Goal: Transaction & Acquisition: Purchase product/service

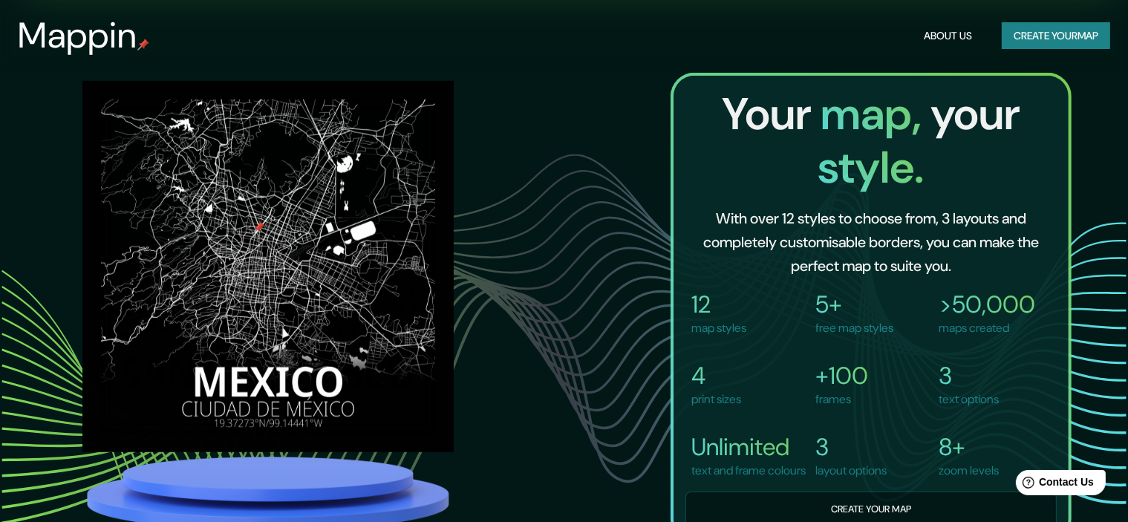
scroll to position [668, 0]
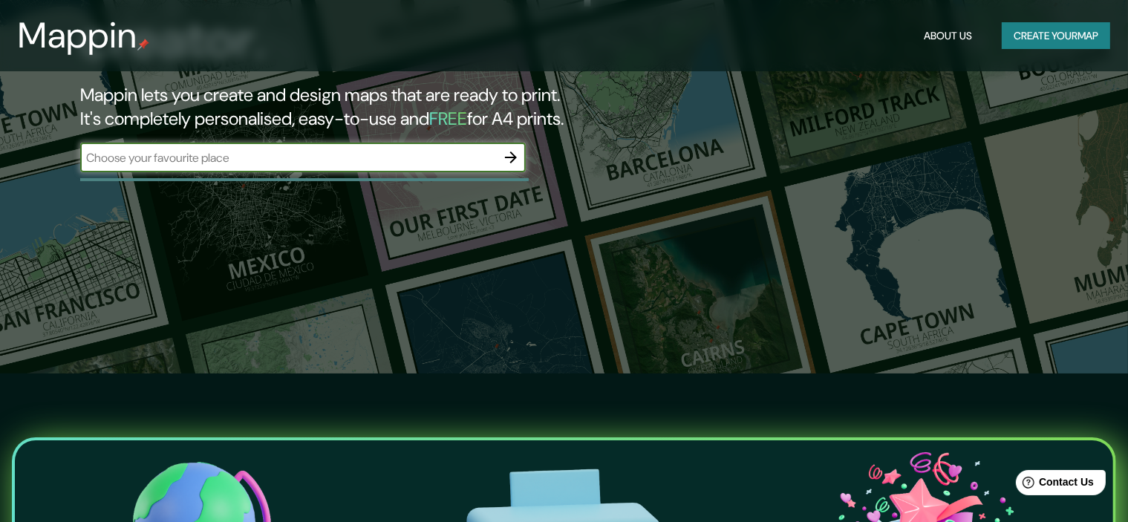
click at [509, 157] on icon "button" at bounding box center [511, 157] width 12 height 12
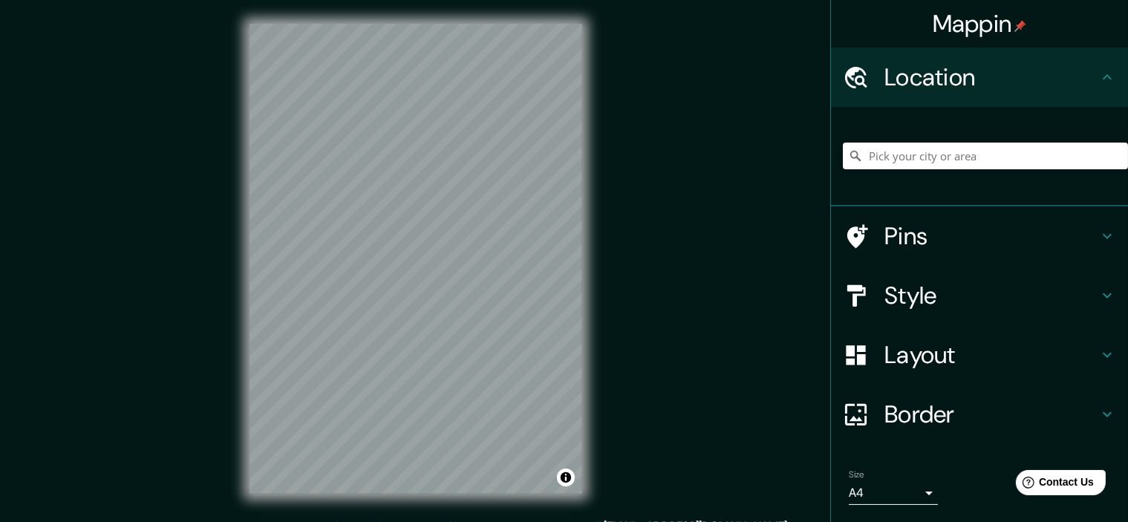
click at [933, 237] on h4 "Pins" at bounding box center [991, 236] width 214 height 30
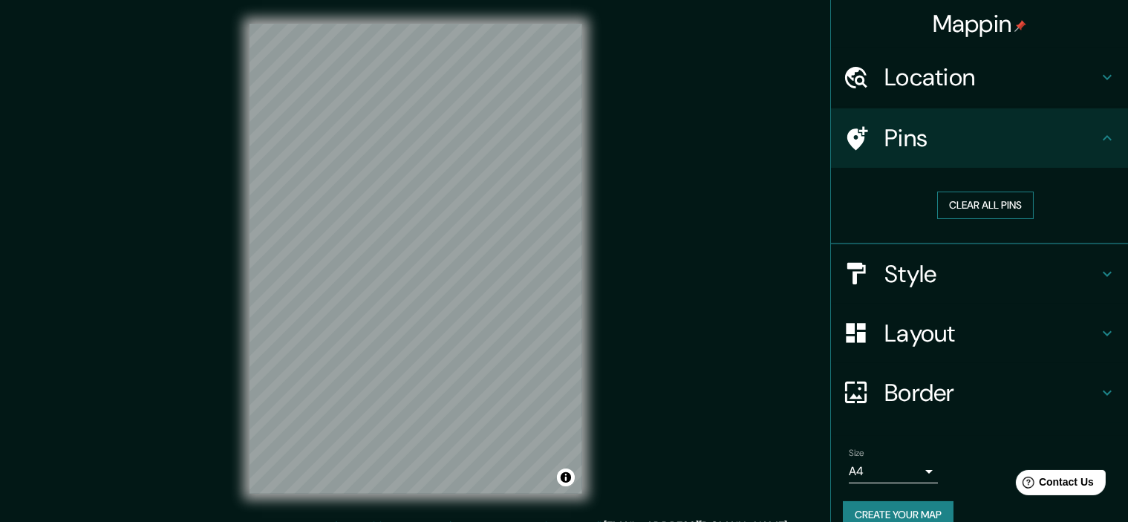
click at [961, 212] on button "Clear all pins" at bounding box center [985, 205] width 97 height 27
click at [992, 85] on h4 "Location" at bounding box center [991, 77] width 214 height 30
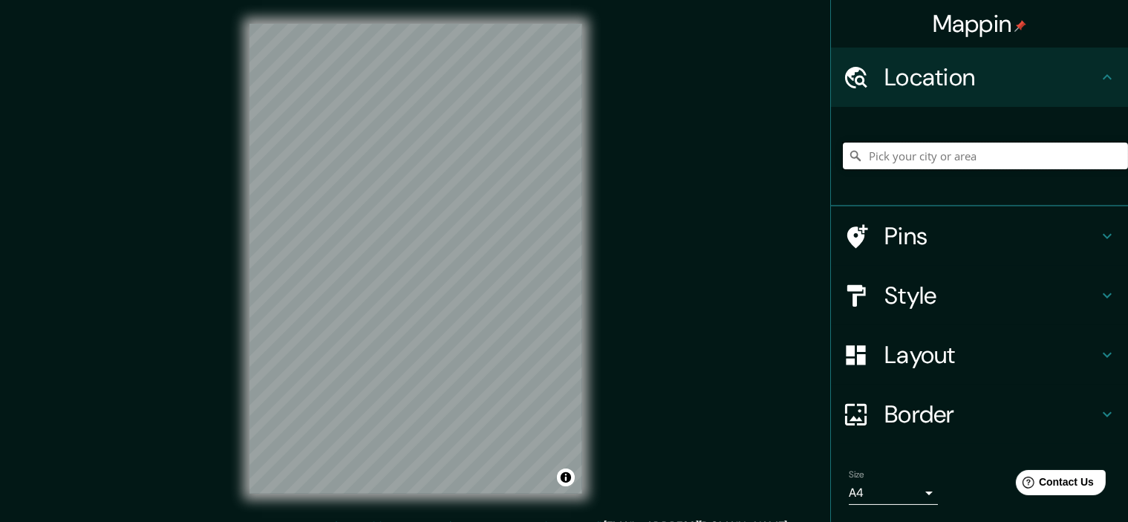
click at [977, 159] on input "Pick your city or area" at bounding box center [985, 156] width 285 height 27
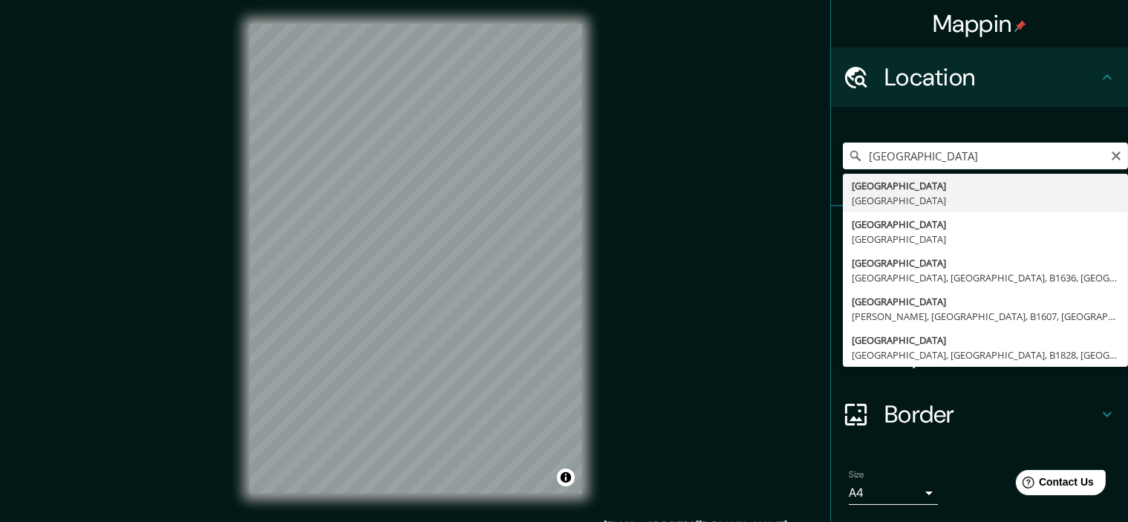
type input "[GEOGRAPHIC_DATA], [GEOGRAPHIC_DATA]"
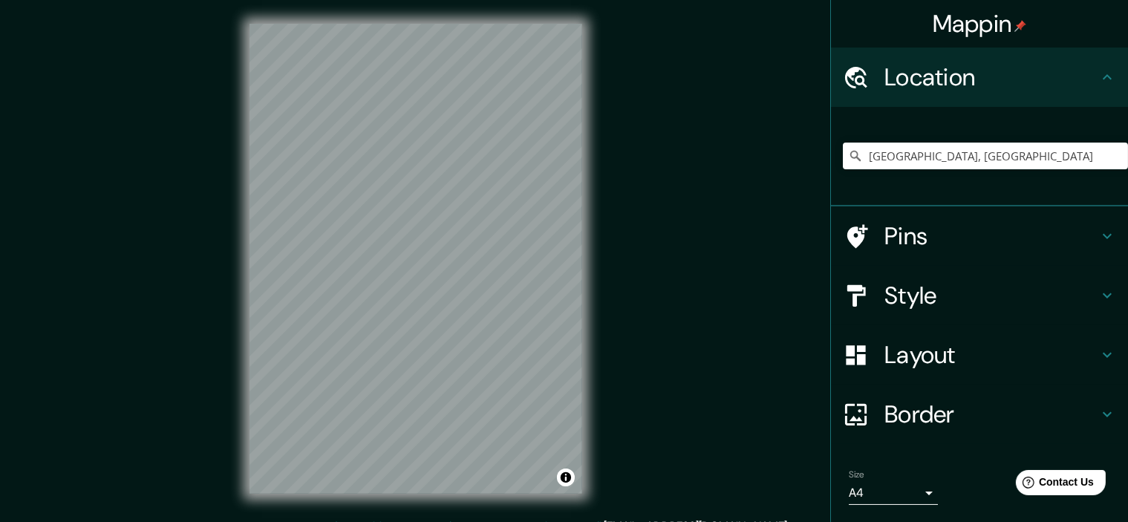
click at [950, 88] on h4 "Location" at bounding box center [991, 77] width 214 height 30
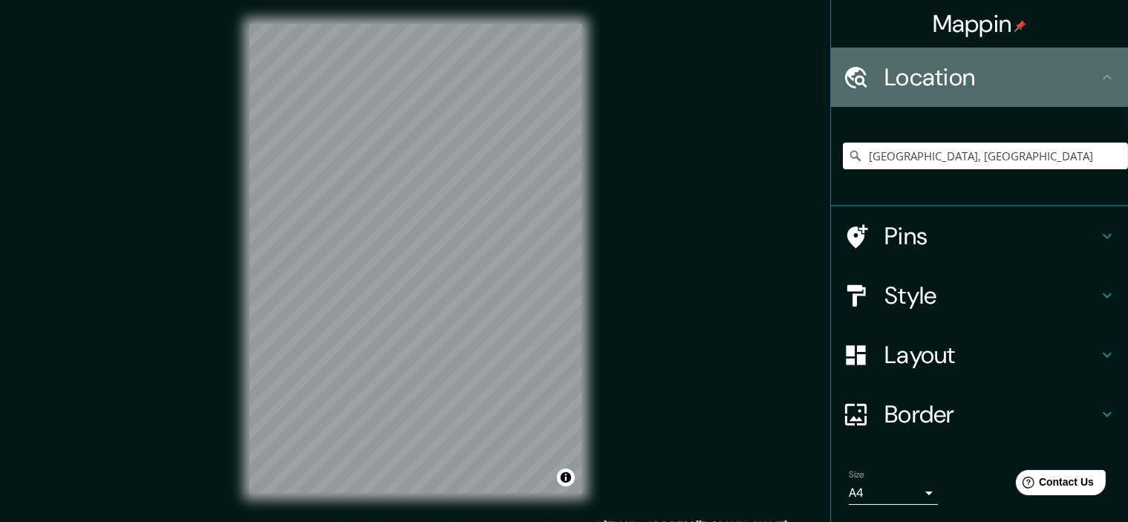
click at [1099, 76] on icon at bounding box center [1107, 77] width 18 height 18
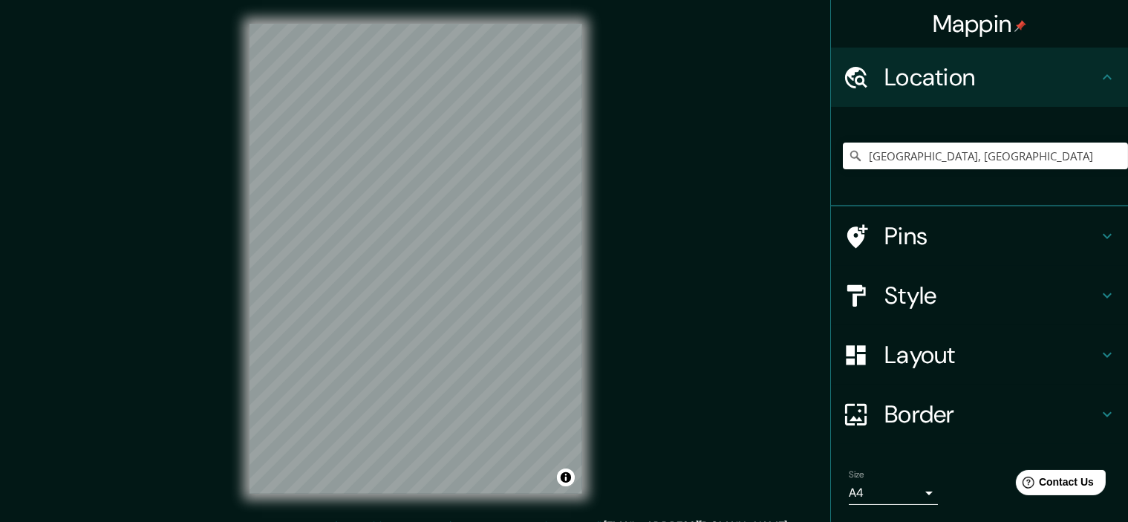
click at [1103, 79] on icon at bounding box center [1107, 76] width 9 height 5
click at [1098, 228] on icon at bounding box center [1107, 236] width 18 height 18
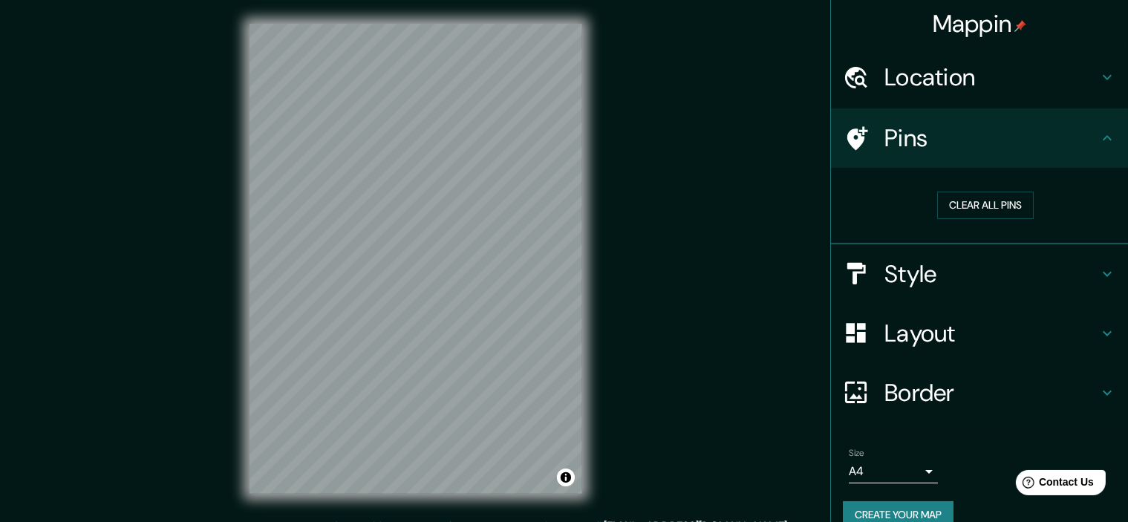
click at [936, 139] on h4 "Pins" at bounding box center [991, 138] width 214 height 30
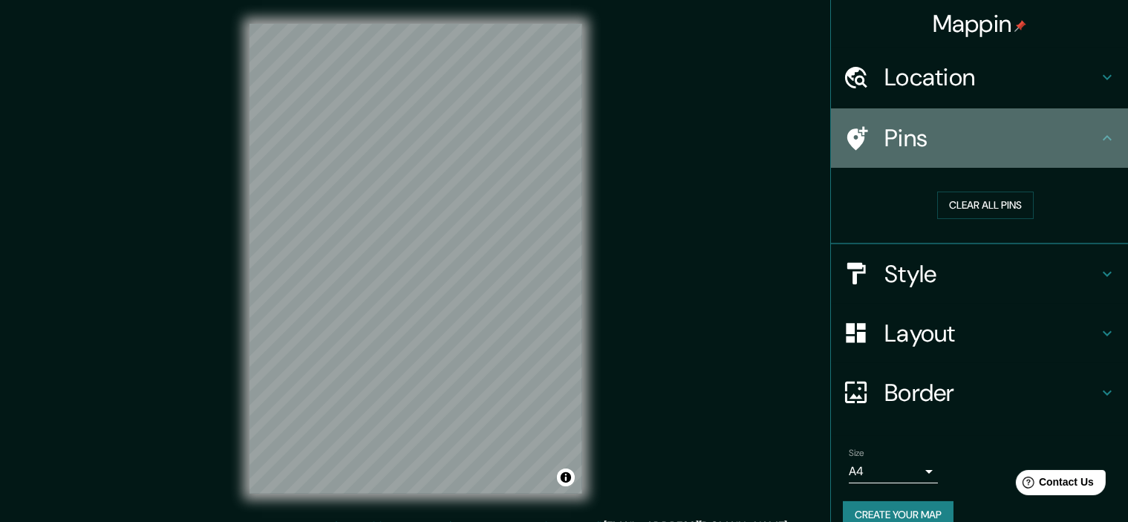
click at [936, 139] on h4 "Pins" at bounding box center [991, 138] width 214 height 30
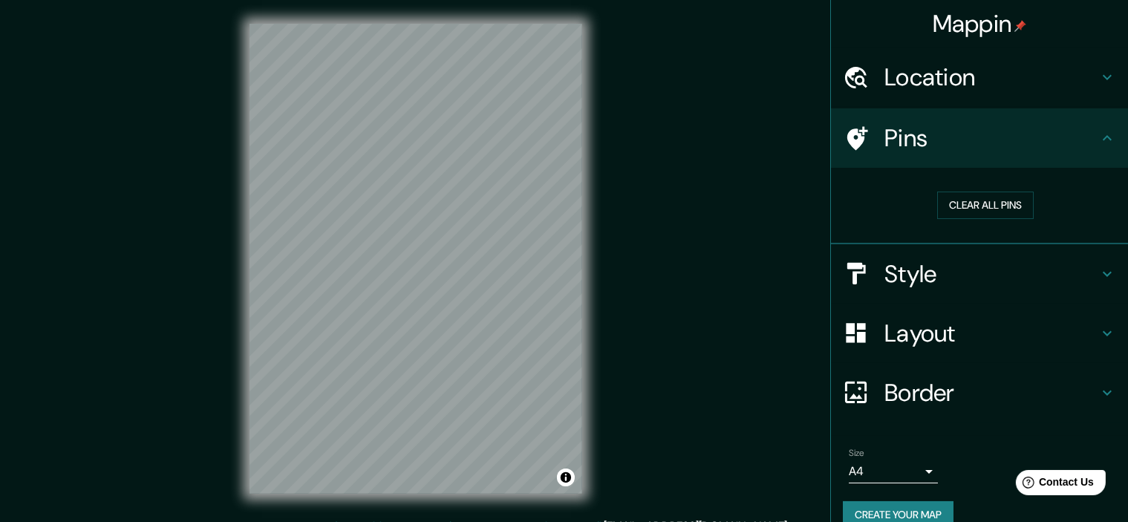
click at [853, 135] on icon at bounding box center [856, 139] width 26 height 26
click at [1047, 270] on h4 "Style" at bounding box center [991, 274] width 214 height 30
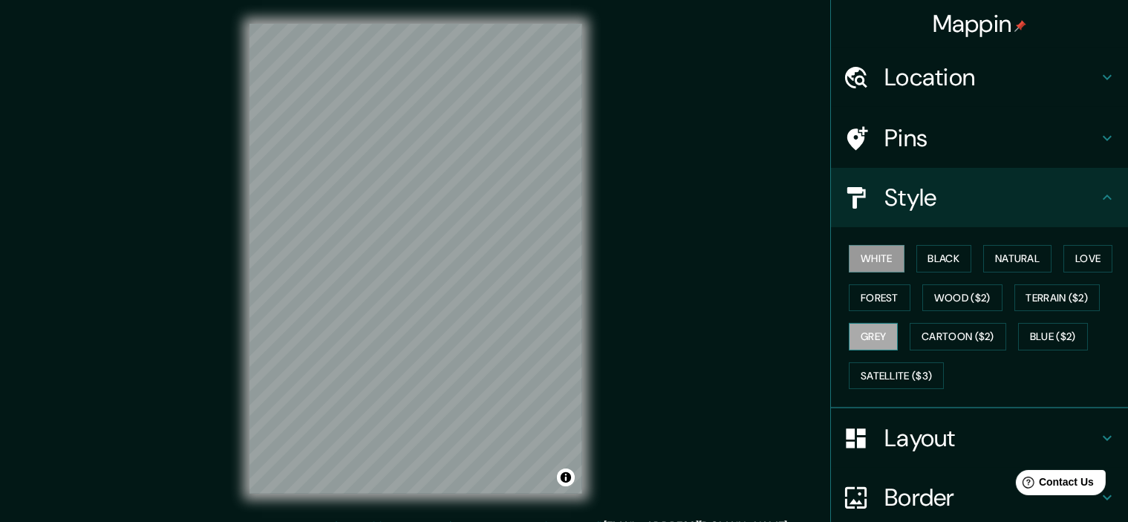
click at [864, 338] on button "Grey" at bounding box center [873, 336] width 49 height 27
click at [945, 329] on button "Cartoon ($2)" at bounding box center [958, 336] width 97 height 27
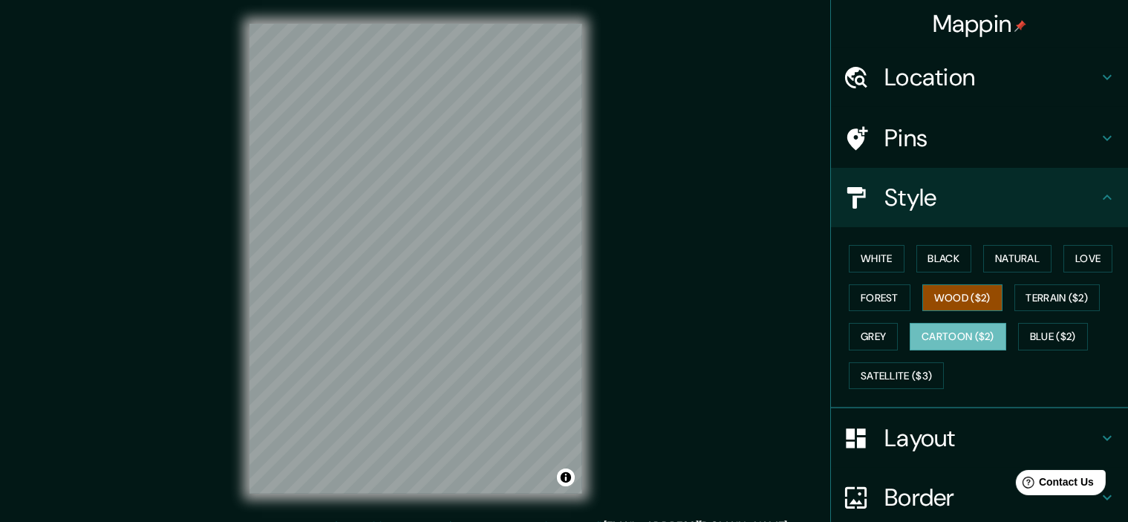
click at [951, 296] on button "Wood ($2)" at bounding box center [962, 297] width 80 height 27
drag, startPoint x: 876, startPoint y: 282, endPoint x: 876, endPoint y: 292, distance: 9.7
click at [876, 284] on div "White Black Natural Love Forest Wood ($2) Terrain ($2) Grey Cartoon ($2) Blue (…" at bounding box center [985, 317] width 285 height 156
click at [876, 293] on button "Forest" at bounding box center [880, 297] width 62 height 27
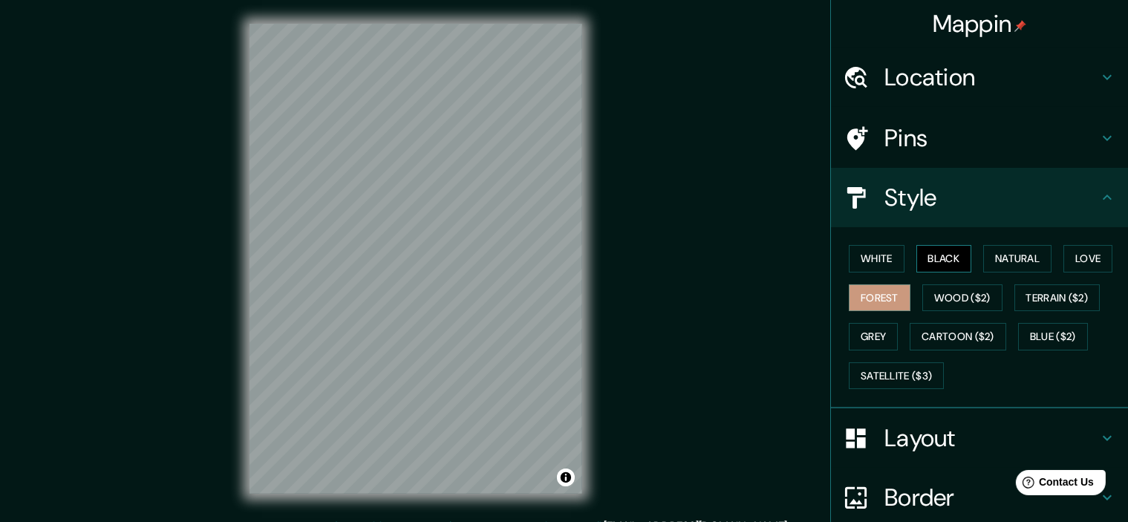
click at [948, 261] on button "Black" at bounding box center [944, 258] width 56 height 27
click at [1037, 291] on button "Terrain ($2)" at bounding box center [1057, 297] width 86 height 27
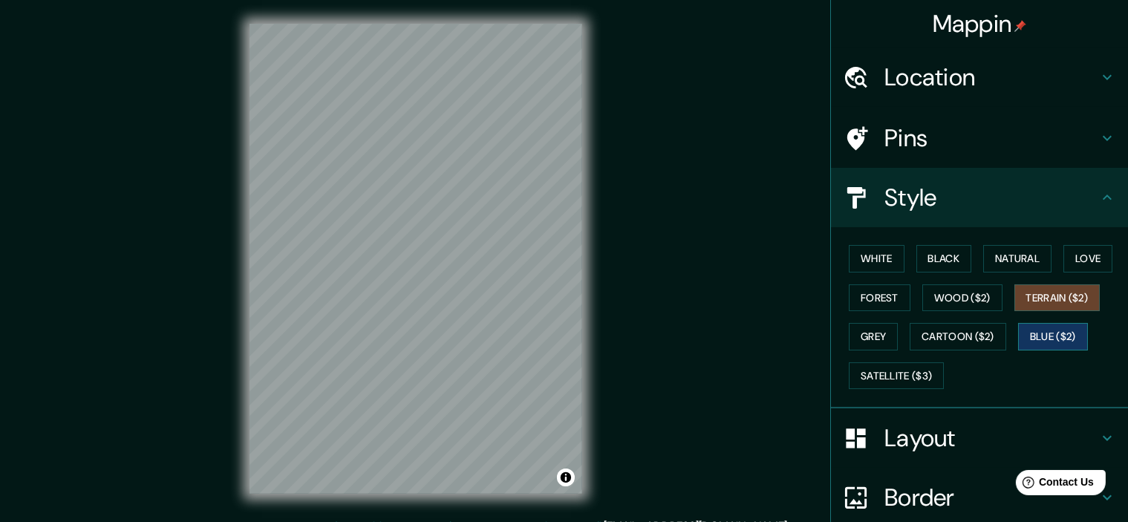
click at [1046, 341] on button "Blue ($2)" at bounding box center [1053, 336] width 70 height 27
click at [1082, 258] on button "Love" at bounding box center [1087, 258] width 49 height 27
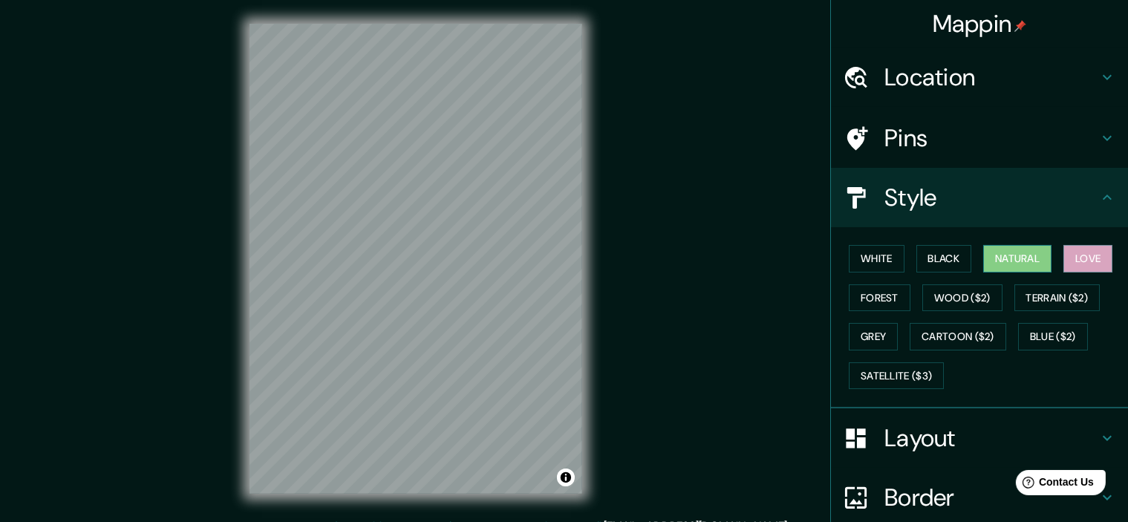
click at [1013, 261] on button "Natural" at bounding box center [1017, 258] width 68 height 27
click at [870, 255] on button "White" at bounding box center [877, 258] width 56 height 27
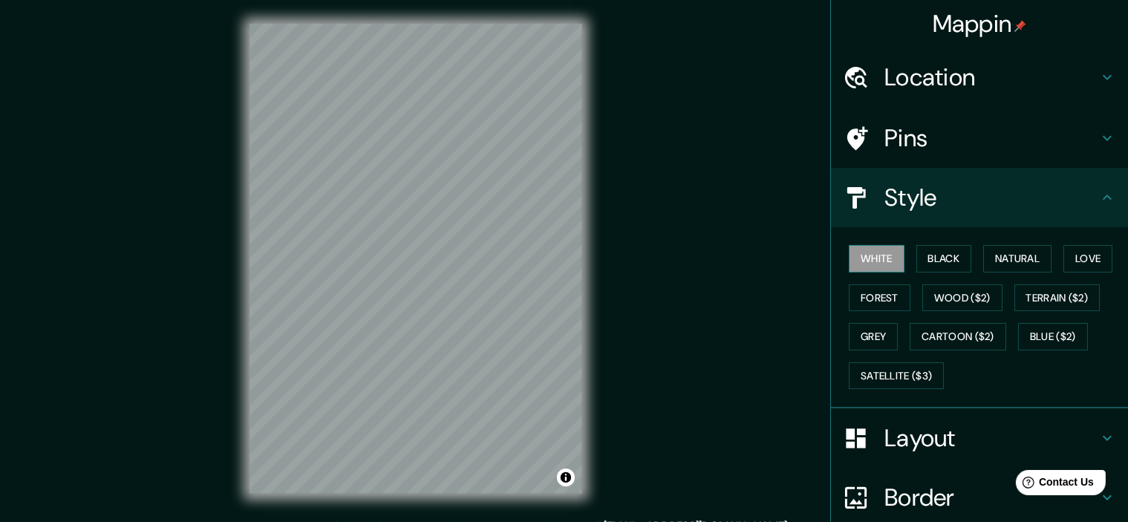
click at [870, 255] on button "White" at bounding box center [877, 258] width 56 height 27
click at [935, 256] on button "Black" at bounding box center [944, 258] width 56 height 27
click at [873, 255] on button "White" at bounding box center [877, 258] width 56 height 27
click at [873, 335] on button "Grey" at bounding box center [873, 336] width 49 height 27
click at [868, 293] on button "Forest" at bounding box center [880, 297] width 62 height 27
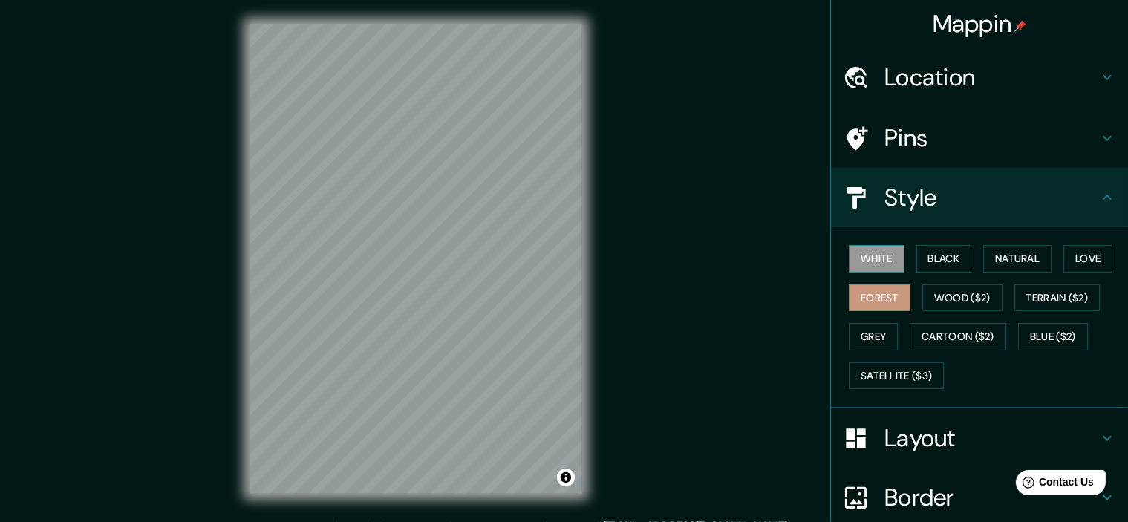
click at [869, 258] on button "White" at bounding box center [877, 258] width 56 height 27
click at [901, 209] on h4 "Style" at bounding box center [991, 198] width 214 height 30
click at [1086, 206] on div "Style" at bounding box center [979, 197] width 297 height 59
click at [966, 433] on h4 "Layout" at bounding box center [991, 438] width 214 height 30
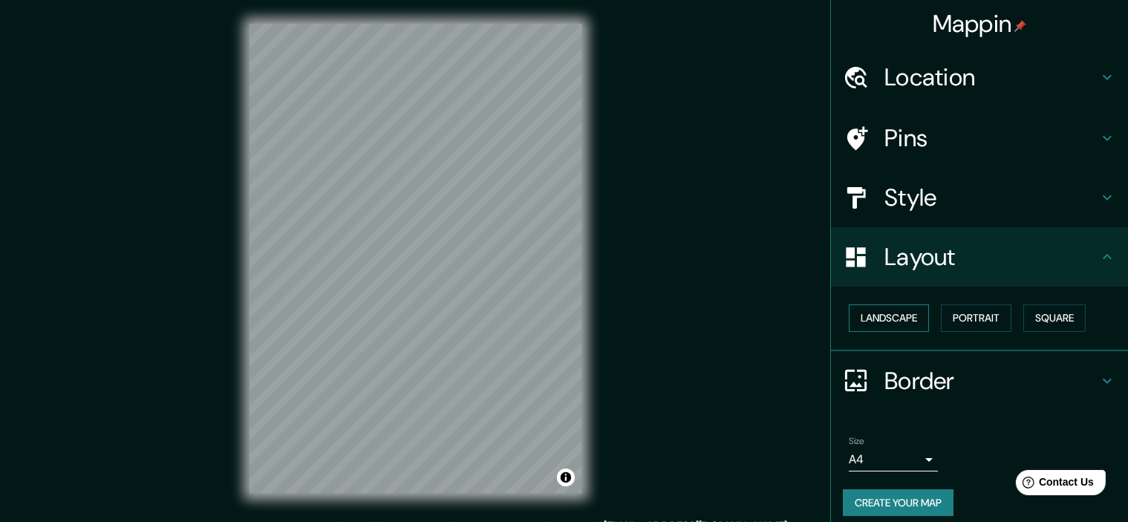
click at [900, 305] on button "Landscape" at bounding box center [889, 317] width 80 height 27
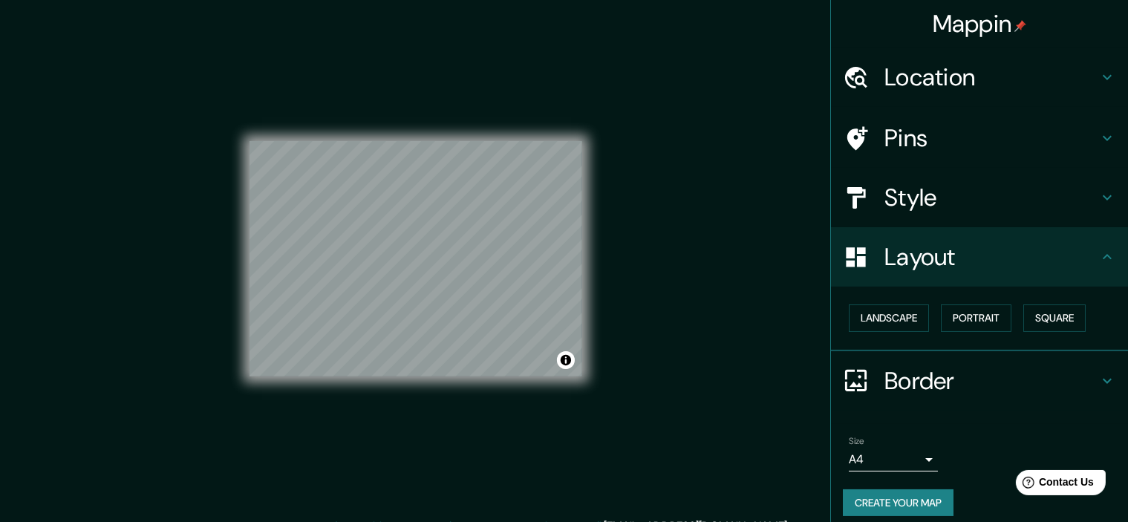
click at [911, 371] on h4 "Border" at bounding box center [991, 381] width 214 height 30
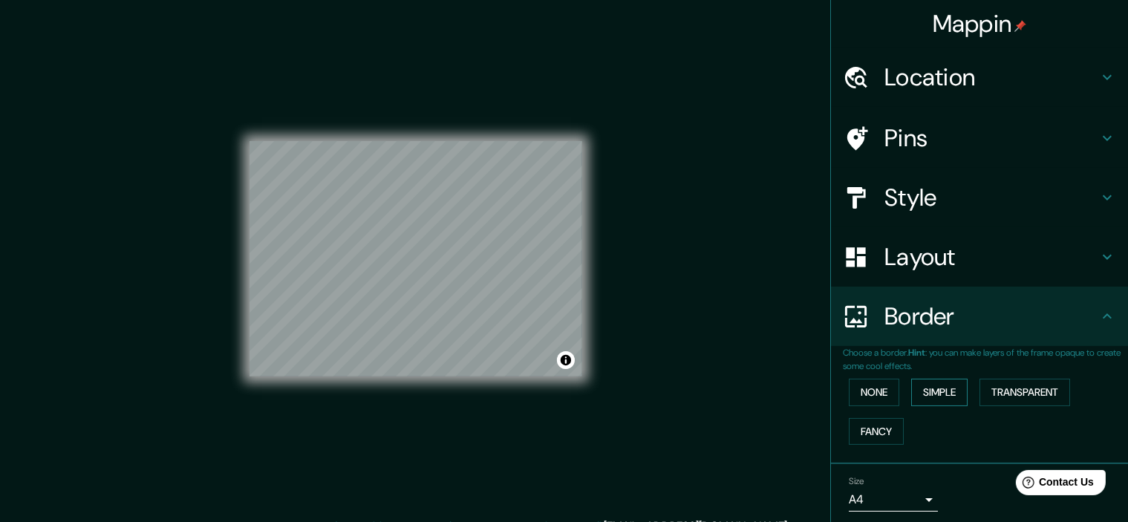
click at [922, 385] on button "Simple" at bounding box center [939, 392] width 56 height 27
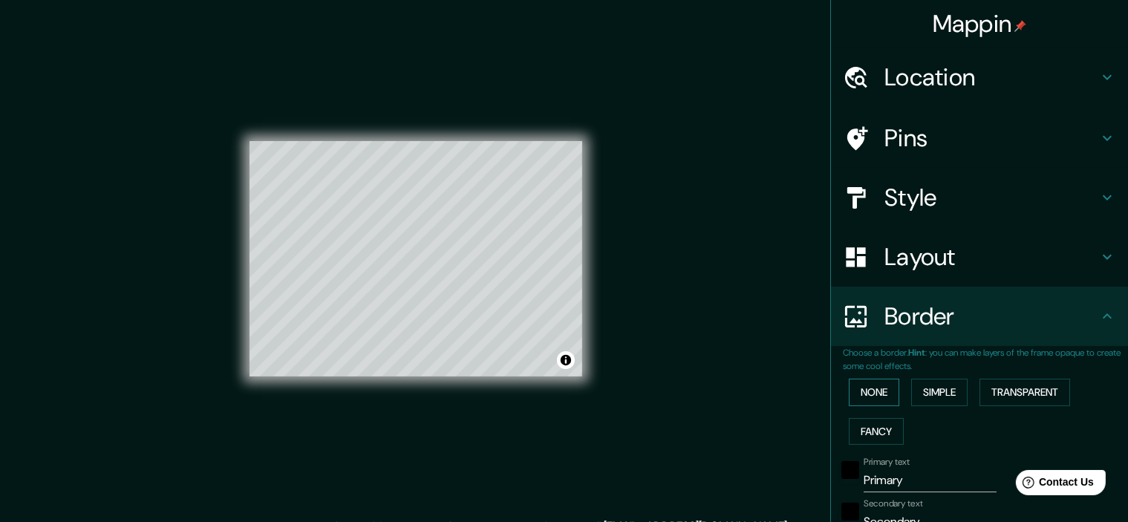
click at [864, 388] on button "None" at bounding box center [874, 392] width 50 height 27
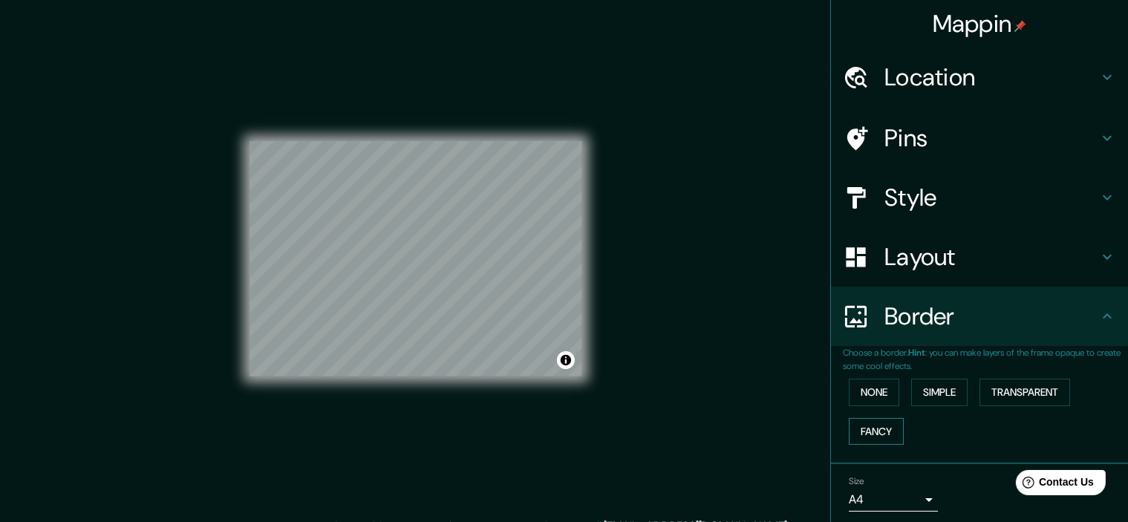
click at [867, 422] on button "Fancy" at bounding box center [876, 431] width 55 height 27
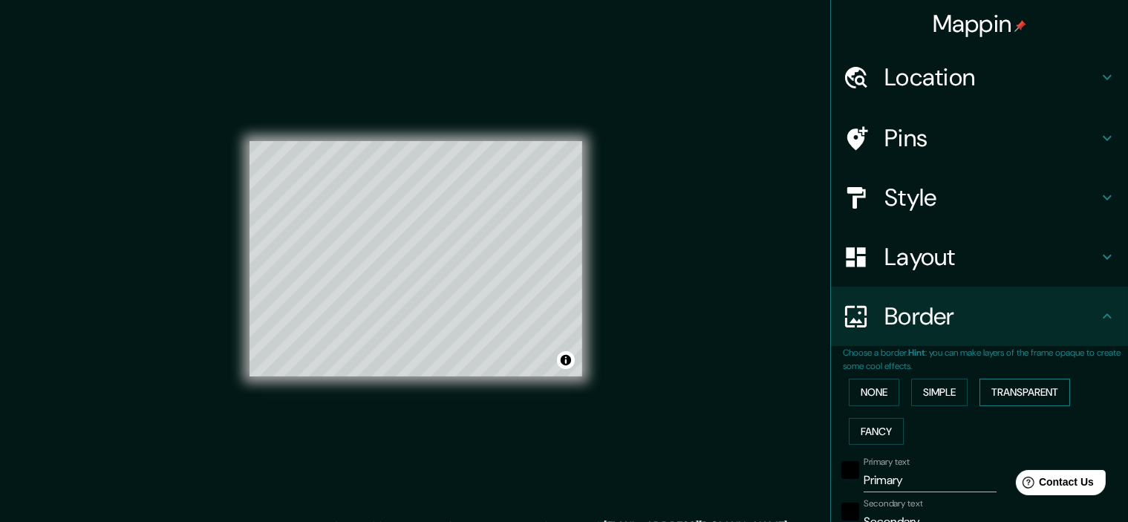
click at [1028, 395] on button "Transparent" at bounding box center [1025, 392] width 91 height 27
click at [861, 391] on button "None" at bounding box center [874, 392] width 50 height 27
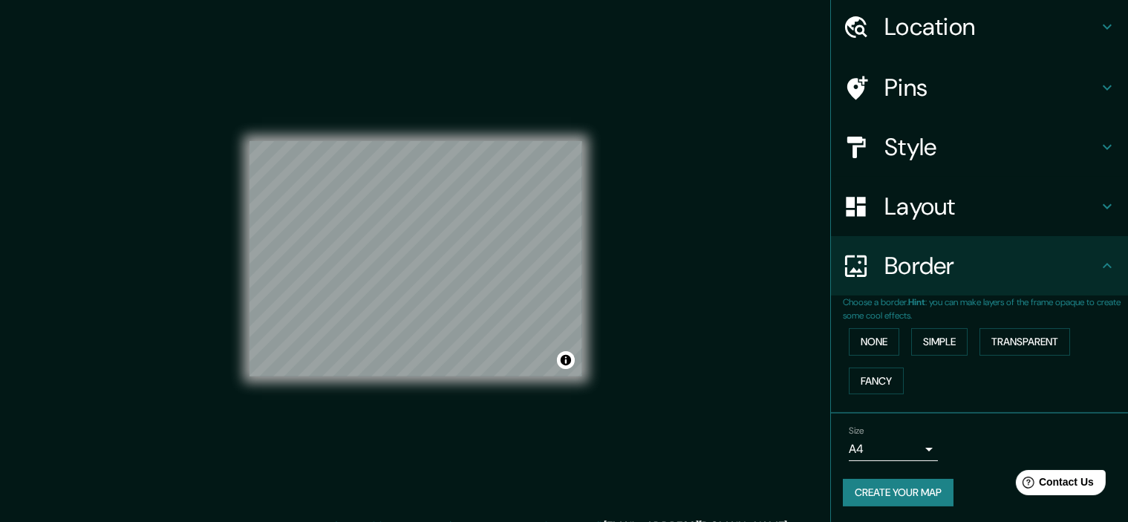
click at [931, 143] on h4 "Style" at bounding box center [991, 147] width 214 height 30
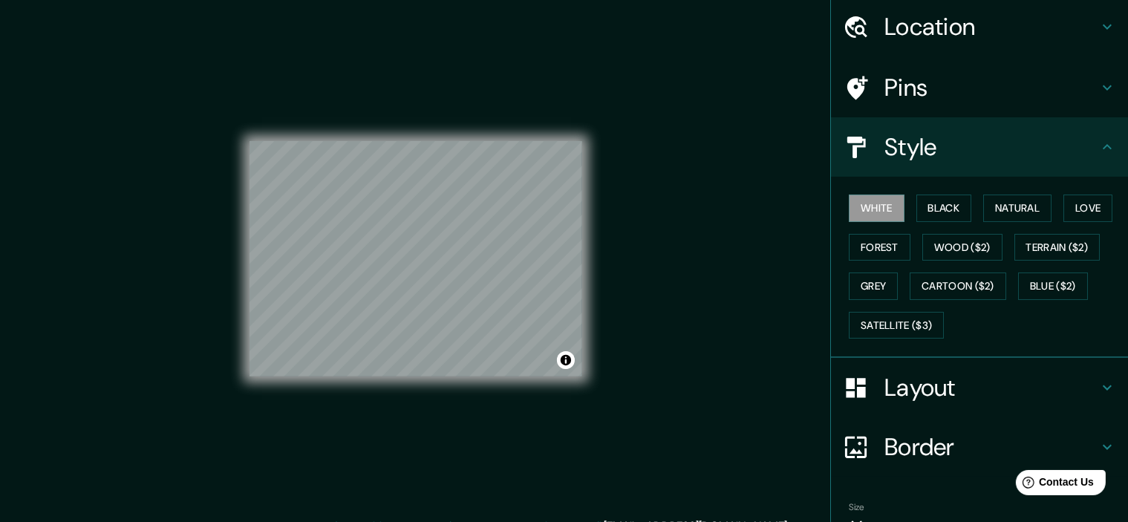
click at [913, 88] on h4 "Pins" at bounding box center [991, 88] width 214 height 30
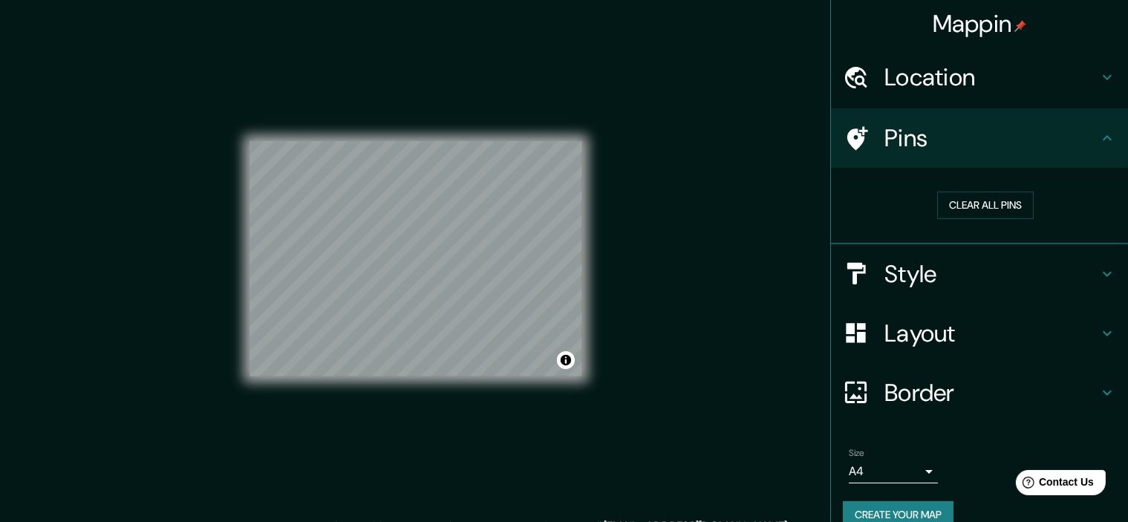
click at [714, 171] on div "Mappin Location [GEOGRAPHIC_DATA], [GEOGRAPHIC_DATA] Pins Clear all pins Style …" at bounding box center [564, 270] width 1128 height 541
